Goal: Information Seeking & Learning: Learn about a topic

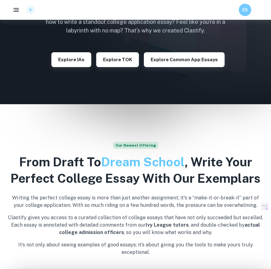
scroll to position [72, 0]
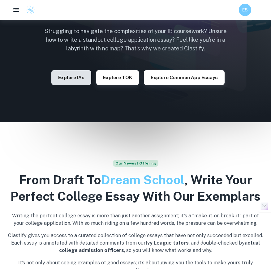
click at [76, 82] on button "Explore IAs" at bounding box center [71, 77] width 40 height 15
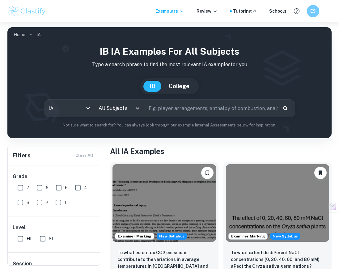
click at [127, 110] on input "All Subjects" at bounding box center [114, 108] width 35 height 12
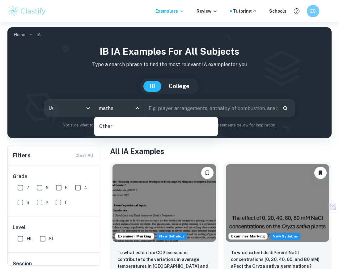
click at [112, 108] on input "mathe" at bounding box center [114, 108] width 35 height 12
drag, startPoint x: 113, startPoint y: 108, endPoint x: 97, endPoint y: 108, distance: 15.4
click at [97, 108] on input "mathe" at bounding box center [114, 108] width 35 height 12
type input "maa"
click at [186, 110] on input "text" at bounding box center [210, 107] width 133 height 17
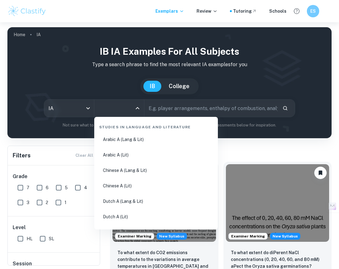
click at [132, 110] on input "All Subjects" at bounding box center [114, 108] width 35 height 12
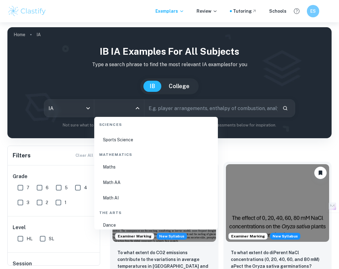
scroll to position [1052, 0]
click at [116, 171] on li "Math AA" at bounding box center [156, 169] width 119 height 14
type input "Math AA"
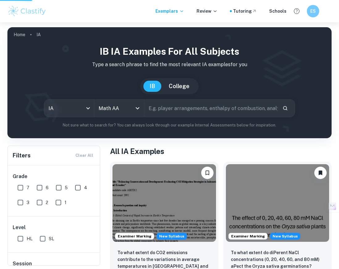
click at [130, 109] on input "Math AA" at bounding box center [114, 108] width 35 height 12
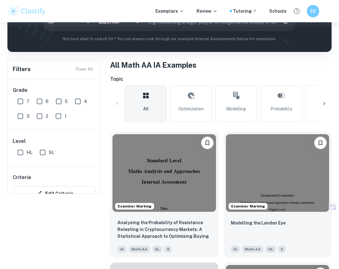
scroll to position [99, 0]
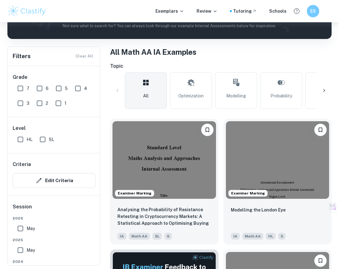
click at [24, 90] on input "7" at bounding box center [20, 88] width 12 height 12
checkbox input "true"
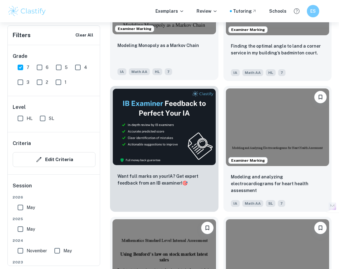
scroll to position [225, 0]
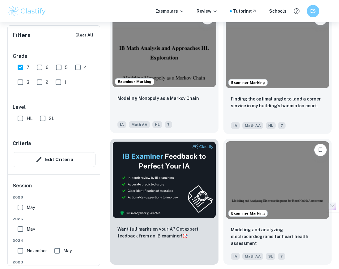
click at [180, 81] on img at bounding box center [164, 49] width 104 height 78
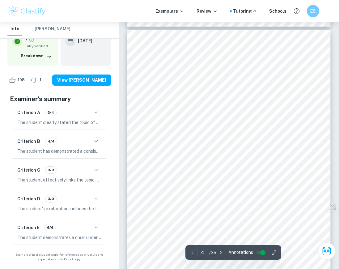
scroll to position [879, 0]
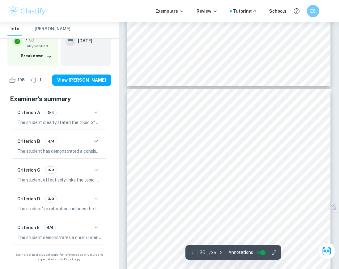
type input "21"
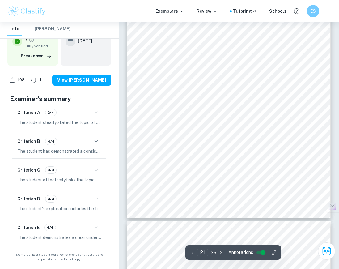
scroll to position [5498, 0]
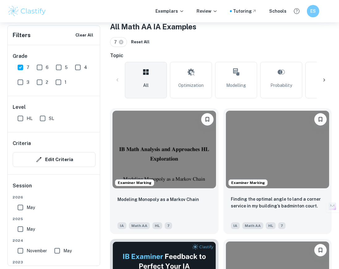
scroll to position [135, 0]
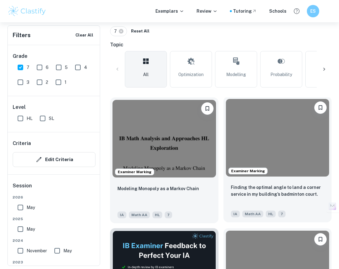
click at [270, 153] on img at bounding box center [278, 138] width 104 height 78
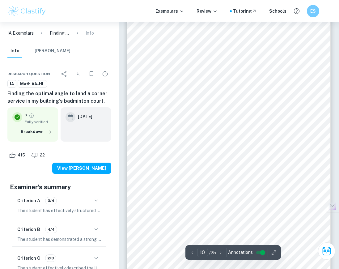
scroll to position [2554, 0]
type input "23"
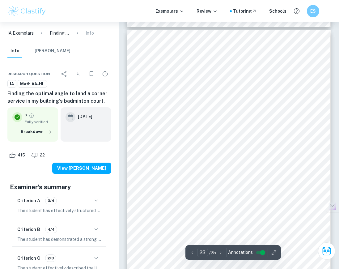
scroll to position [6450, 0]
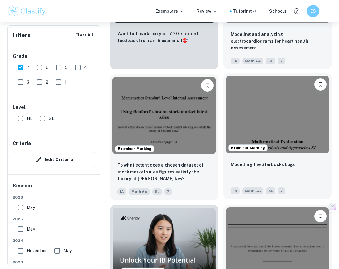
scroll to position [433, 0]
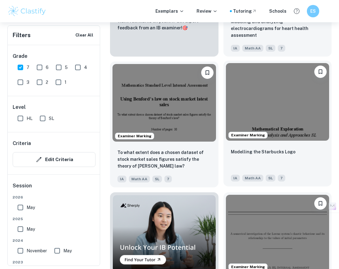
click at [270, 114] on img at bounding box center [278, 102] width 104 height 78
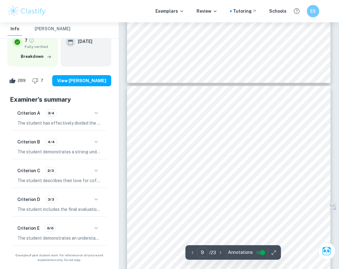
scroll to position [2400, 0]
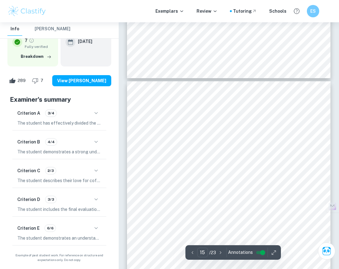
type input "14"
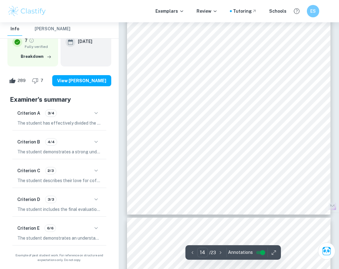
scroll to position [3774, 0]
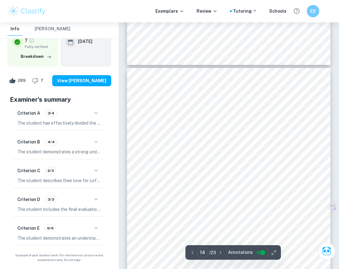
click at [227, 135] on div "14 Evaluation Finally, I had to re-adjust certain domains and ranges to avoid g…" at bounding box center [228, 212] width 203 height 288
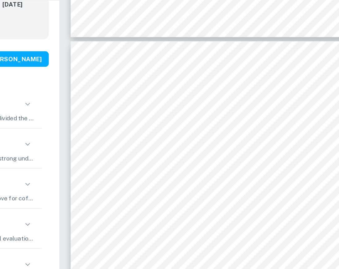
click at [232, 144] on div "14 Evaluation Finally, I had to re-adjust certain domains and ranges to avoid g…" at bounding box center [228, 212] width 203 height 288
